Goal: Task Accomplishment & Management: Manage account settings

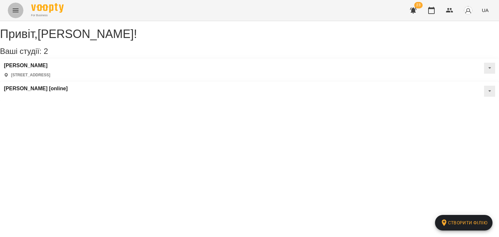
click at [18, 10] on icon "Menu" at bounding box center [16, 10] width 8 height 8
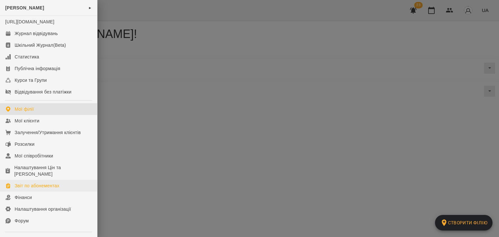
scroll to position [63, 0]
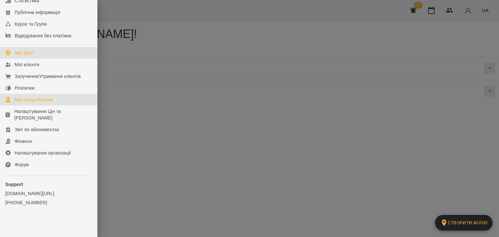
click at [36, 101] on div "Мої співробітники" at bounding box center [34, 99] width 39 height 6
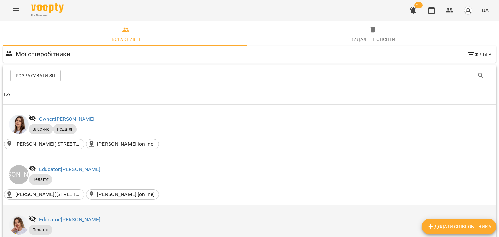
scroll to position [130, 0]
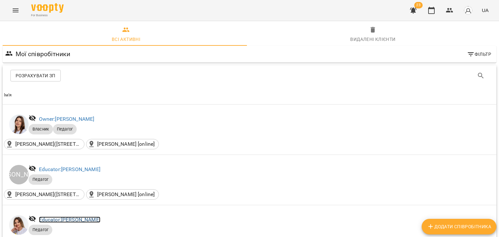
click at [82, 217] on link "Educator: [PERSON_NAME]" at bounding box center [69, 220] width 61 height 6
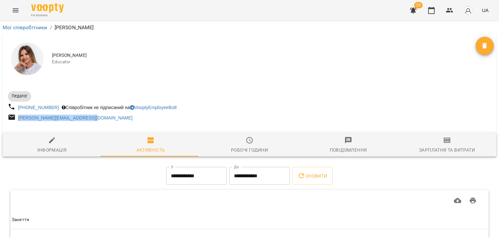
drag, startPoint x: 108, startPoint y: 116, endPoint x: 17, endPoint y: 121, distance: 90.7
click at [17, 121] on div "[PERSON_NAME][EMAIL_ADDRESS][DOMAIN_NAME]" at bounding box center [127, 118] width 243 height 12
copy link "[PERSON_NAME][EMAIL_ADDRESS][DOMAIN_NAME]"
drag, startPoint x: 57, startPoint y: 140, endPoint x: 102, endPoint y: 117, distance: 50.5
click at [57, 140] on span "Інформація" at bounding box center [51, 145] width 91 height 18
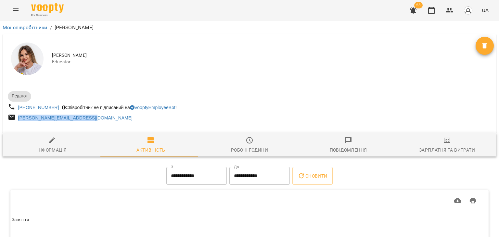
select select "**"
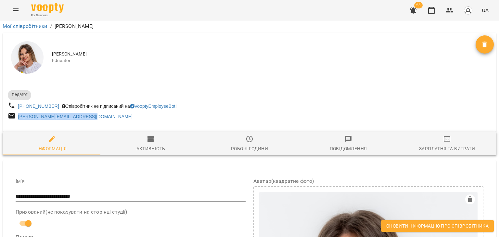
scroll to position [455, 0]
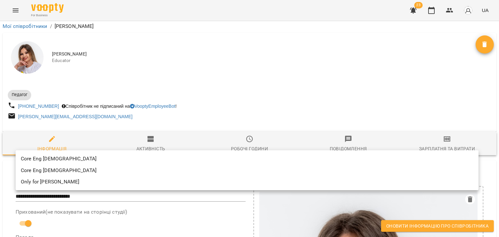
click at [82, 173] on li "Core Eng [DEMOGRAPHIC_DATA]" at bounding box center [247, 171] width 463 height 12
type input "**********"
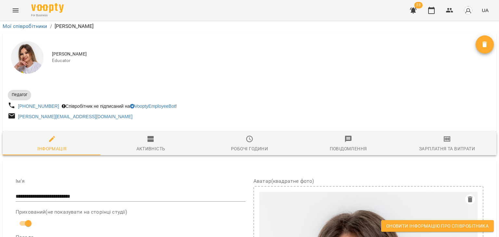
click at [460, 223] on span "Оновити інформацію про співробітника" at bounding box center [437, 226] width 102 height 8
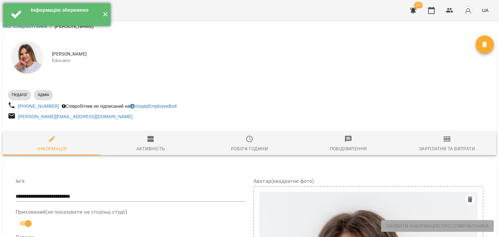
click at [106, 17] on button "✕" at bounding box center [105, 14] width 11 height 23
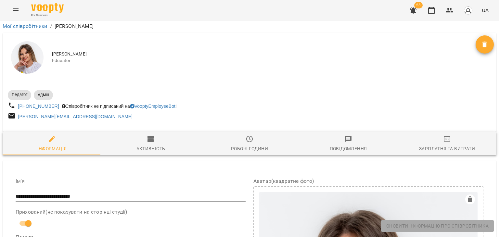
scroll to position [0, 0]
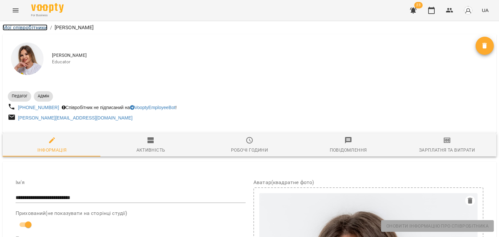
click at [42, 26] on link "Мої співробітники" at bounding box center [25, 27] width 45 height 6
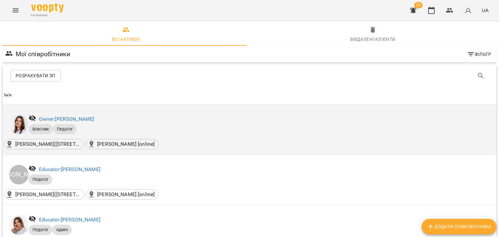
scroll to position [32, 0]
click at [69, 116] on link "Owner: [PERSON_NAME]" at bounding box center [67, 119] width 56 height 6
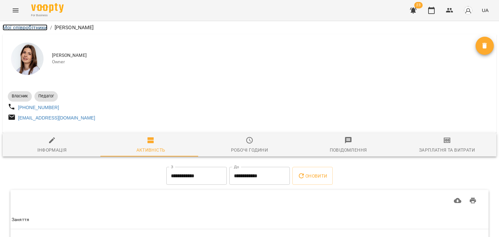
click at [38, 29] on link "Мої співробітники" at bounding box center [25, 27] width 45 height 6
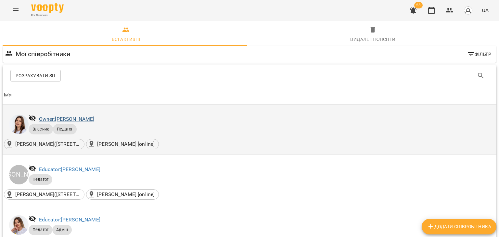
scroll to position [65, 0]
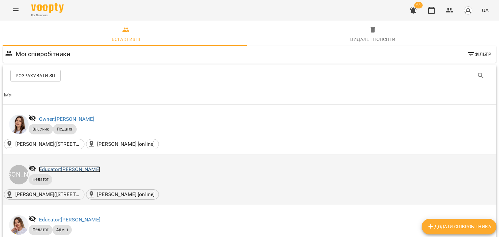
click at [73, 166] on link "Educator: [PERSON_NAME]" at bounding box center [69, 169] width 61 height 6
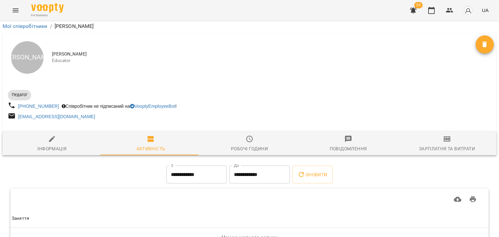
scroll to position [44, 0]
click at [46, 132] on button "Інформація" at bounding box center [52, 143] width 99 height 23
select select "**"
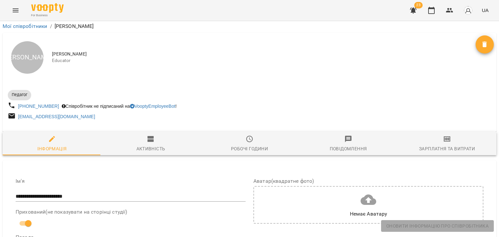
scroll to position [0, 0]
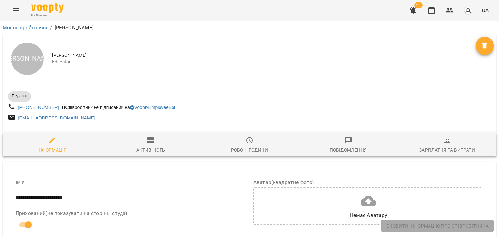
click at [31, 23] on div "Мої співробітники / [PERSON_NAME]" at bounding box center [249, 27] width 496 height 10
click at [32, 28] on link "Мої співробітники" at bounding box center [25, 27] width 45 height 6
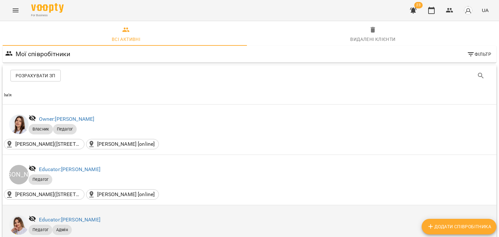
scroll to position [130, 0]
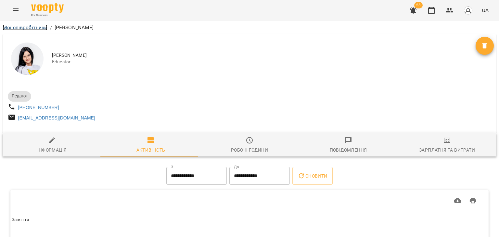
click at [38, 30] on link "Мої співробітники" at bounding box center [25, 27] width 45 height 6
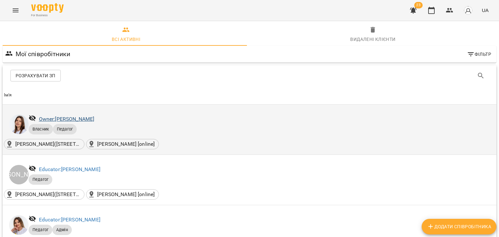
scroll to position [220, 0]
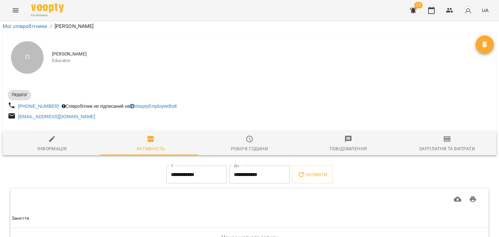
click at [59, 185] on div at bounding box center [249, 186] width 481 height 3
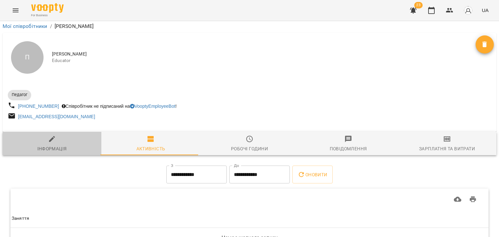
click at [58, 135] on span "Інформація" at bounding box center [51, 144] width 91 height 18
select select "**"
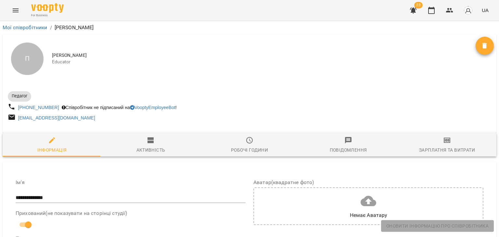
click at [35, 22] on div "Мої співробітники / [PERSON_NAME]" at bounding box center [249, 27] width 496 height 10
click at [35, 30] on link "Мої співробітники" at bounding box center [25, 27] width 45 height 6
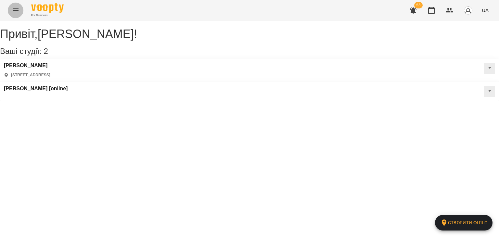
click at [9, 8] on button "Menu" at bounding box center [16, 11] width 16 height 16
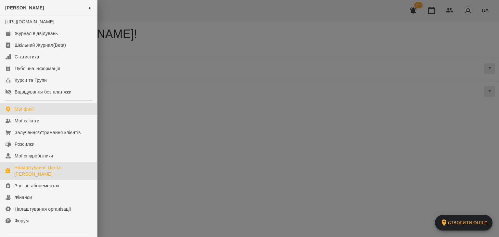
click at [34, 177] on div "Налаштування Цін та [PERSON_NAME]" at bounding box center [53, 170] width 78 height 13
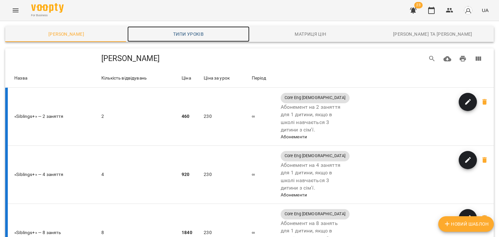
click at [189, 35] on span "Типи уроків" at bounding box center [188, 34] width 114 height 8
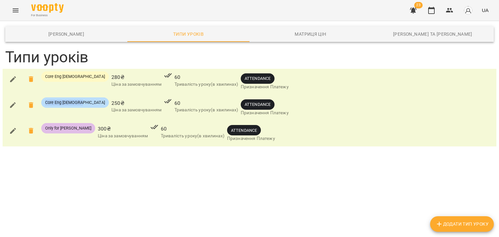
drag, startPoint x: 40, startPoint y: 102, endPoint x: 76, endPoint y: 103, distance: 36.1
click at [76, 103] on div "Core Eng [DEMOGRAPHIC_DATA]" at bounding box center [75, 107] width 70 height 23
copy span "Core Eng [DEMOGRAPHIC_DATA]"
click at [12, 104] on icon "button" at bounding box center [13, 105] width 6 height 6
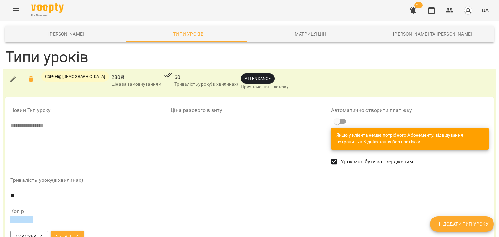
click at [10, 15] on button "Menu" at bounding box center [16, 11] width 16 height 16
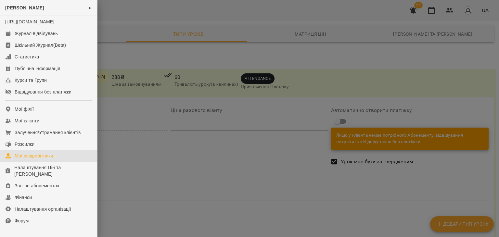
click at [30, 159] on div "Мої співробітники" at bounding box center [34, 156] width 39 height 6
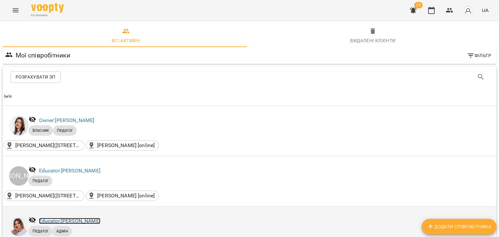
click at [95, 223] on link "Educator: [PERSON_NAME]" at bounding box center [69, 221] width 61 height 6
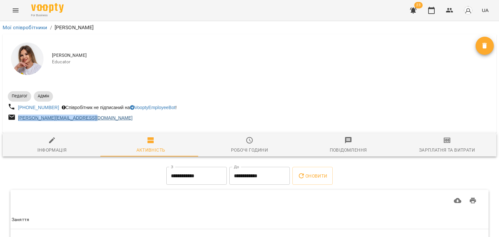
drag, startPoint x: 99, startPoint y: 119, endPoint x: 18, endPoint y: 119, distance: 80.9
click at [18, 119] on div "[PERSON_NAME][EMAIL_ADDRESS][DOMAIN_NAME]" at bounding box center [127, 118] width 243 height 12
copy link "[PERSON_NAME][EMAIL_ADDRESS][DOMAIN_NAME]"
